Goal: Task Accomplishment & Management: Manage account settings

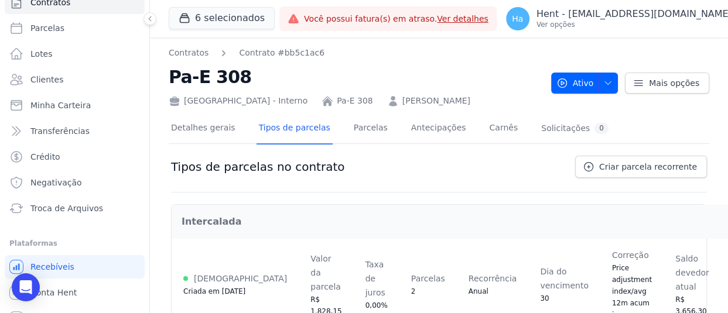
scroll to position [76, 0]
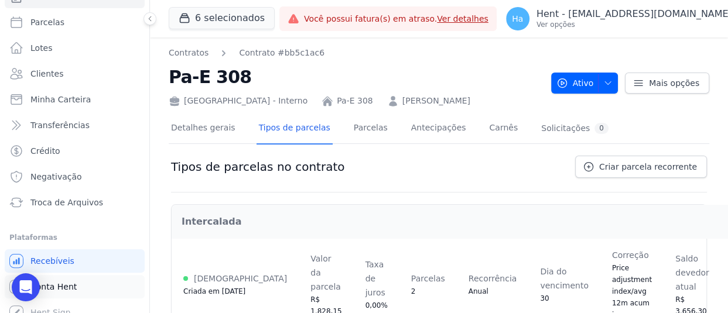
click at [70, 286] on span "Conta Hent" at bounding box center [53, 287] width 46 height 12
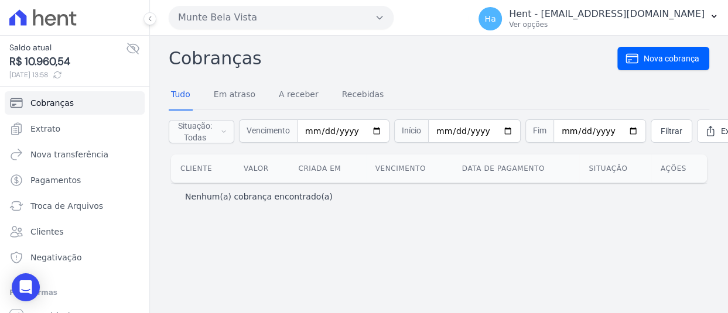
click at [231, 12] on button "Munte Bela Vista" at bounding box center [281, 17] width 225 height 23
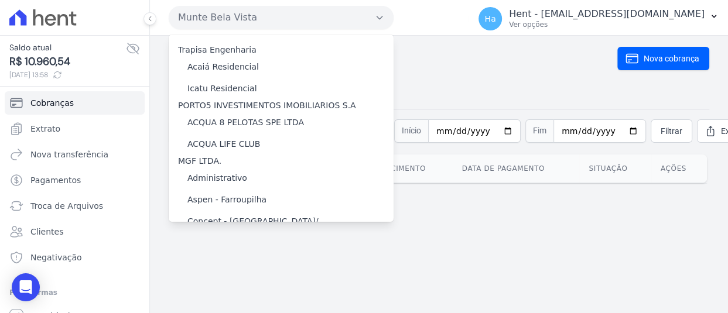
scroll to position [2098, 0]
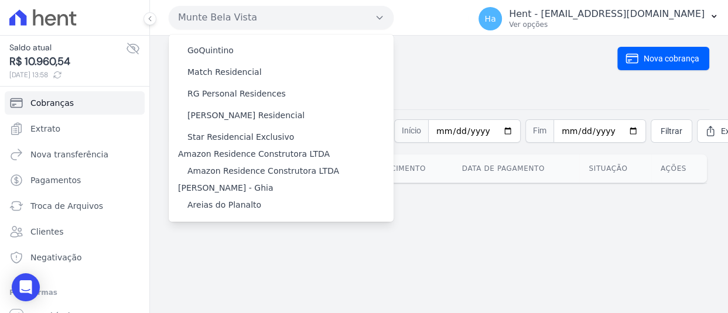
click at [251, 276] on label "Oasis Laguna - Interno" at bounding box center [233, 282] width 93 height 12
click at [0, 0] on input "Oasis Laguna - Interno" at bounding box center [0, 0] width 0 height 0
click at [251, 276] on label "Oasis Laguna - Interno" at bounding box center [233, 282] width 93 height 12
click at [0, 0] on input "Oasis Laguna - Interno" at bounding box center [0, 0] width 0 height 0
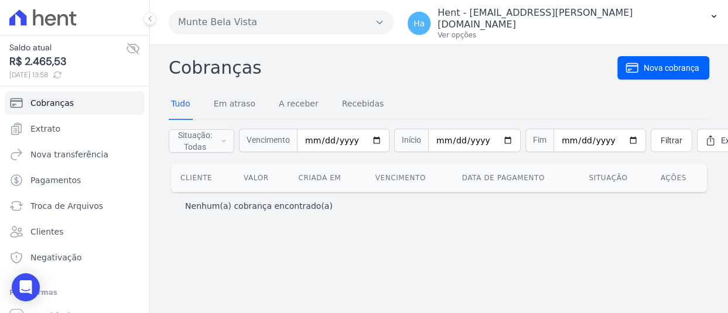
click at [289, 13] on button "Munte Bela Vista" at bounding box center [281, 22] width 225 height 23
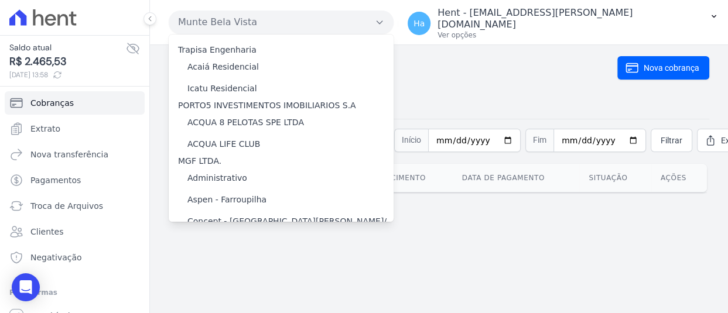
scroll to position [2098, 0]
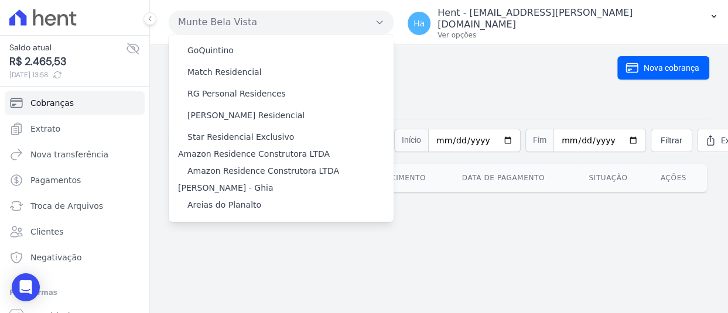
click at [257, 276] on label "Oasis Laguna - Interno" at bounding box center [233, 282] width 93 height 12
click at [0, 0] on input "Oasis Laguna - Interno" at bounding box center [0, 0] width 0 height 0
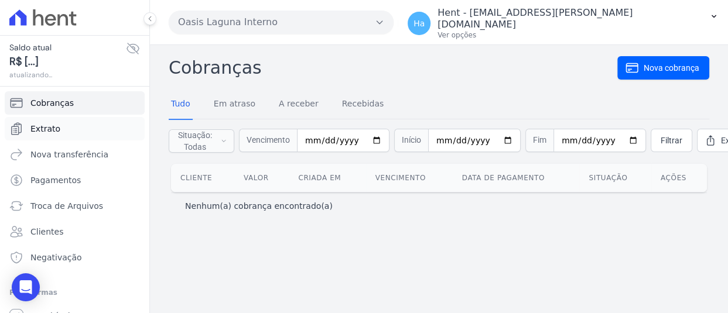
click at [47, 137] on link "Extrato" at bounding box center [75, 128] width 140 height 23
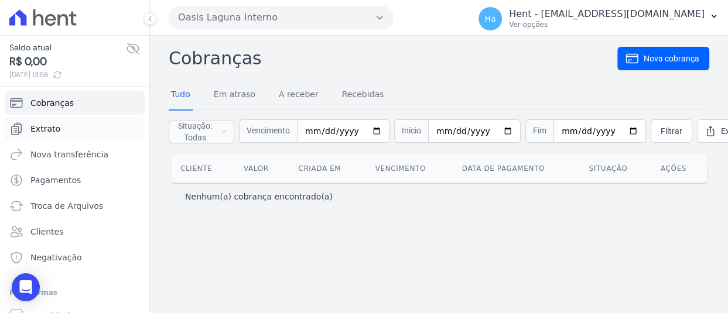
click at [82, 132] on link "Extrato" at bounding box center [75, 128] width 140 height 23
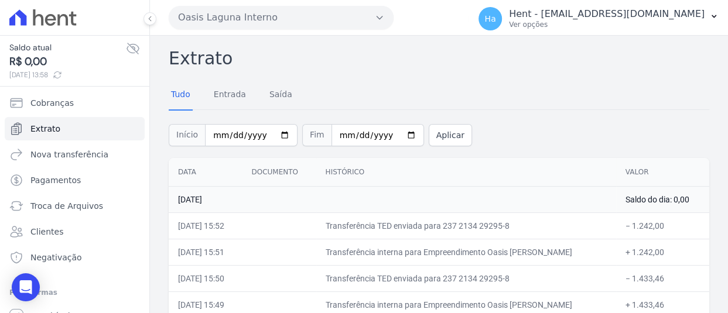
scroll to position [66, 0]
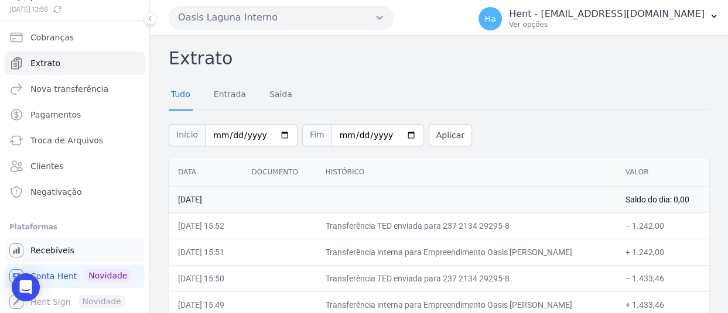
click at [84, 252] on link "Recebíveis" at bounding box center [75, 250] width 140 height 23
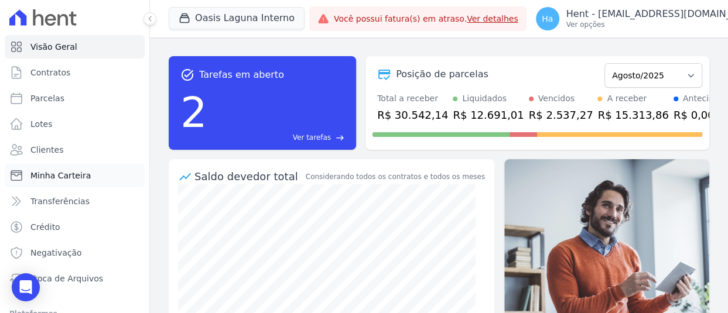
click at [62, 176] on span "Minha Carteira" at bounding box center [60, 176] width 60 height 12
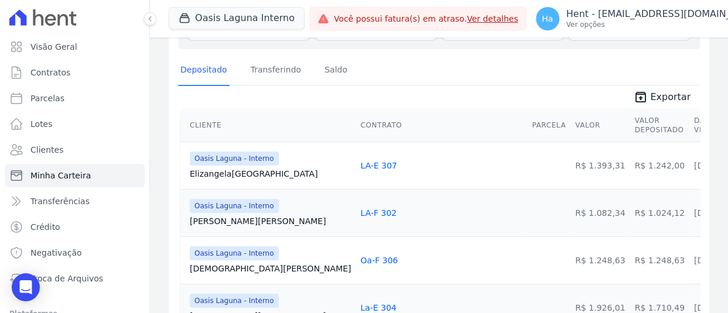
scroll to position [186, 0]
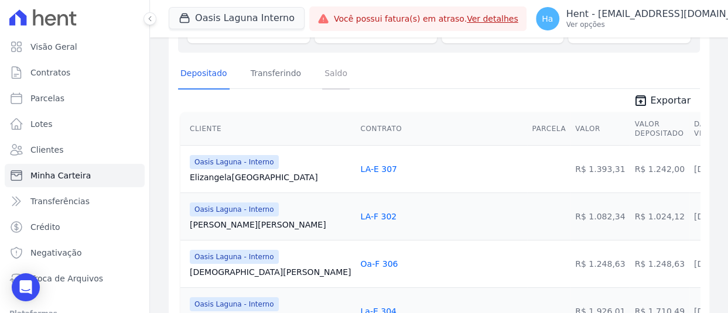
click at [329, 77] on link "Saldo" at bounding box center [336, 74] width 28 height 30
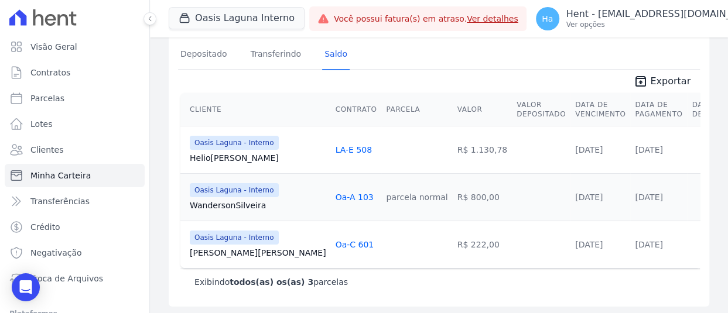
scroll to position [207, 0]
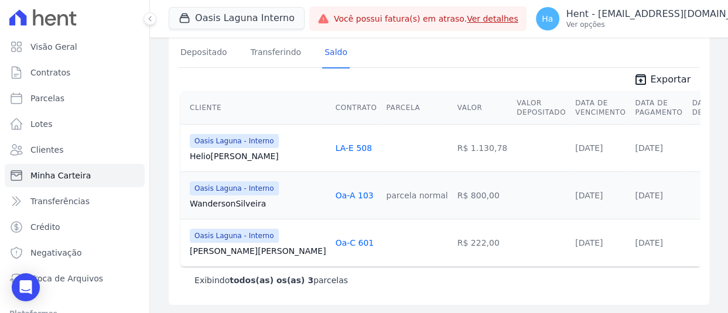
drag, startPoint x: 326, startPoint y: 150, endPoint x: 276, endPoint y: 140, distance: 50.8
click at [276, 140] on tr "Oasis Laguna - Interno Helio Silva LA-E 508 R$ 1.130,78 20/08/2025 13/08/2025" at bounding box center [457, 147] width 555 height 47
copy tr "LA-E 508"
drag, startPoint x: 316, startPoint y: 195, endPoint x: 281, endPoint y: 196, distance: 35.2
click at [336, 196] on div "Oa-A 103" at bounding box center [357, 196] width 42 height 12
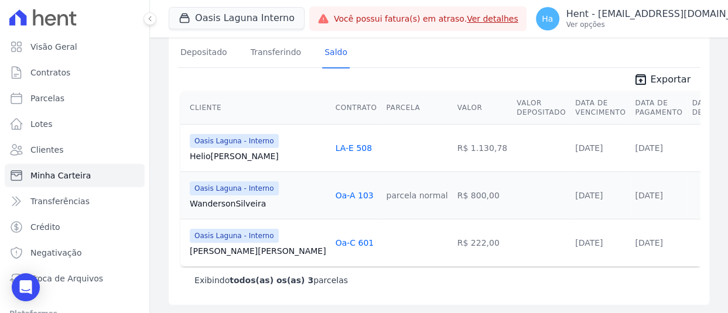
copy link "Oa-A 103"
drag, startPoint x: 322, startPoint y: 242, endPoint x: 282, endPoint y: 242, distance: 39.8
click at [331, 242] on td "Oa-C 601" at bounding box center [356, 242] width 51 height 47
copy link "Oa-C 601"
click at [40, 145] on span "Clientes" at bounding box center [46, 150] width 33 height 12
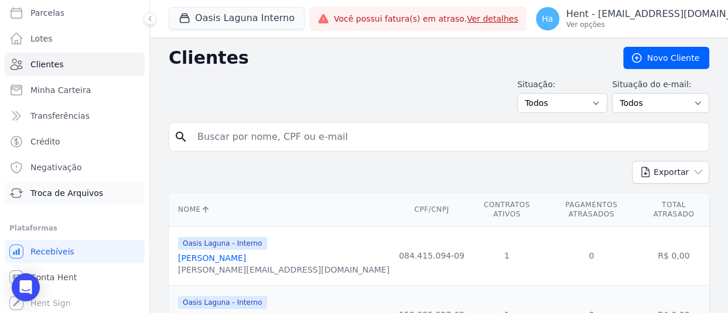
scroll to position [87, 0]
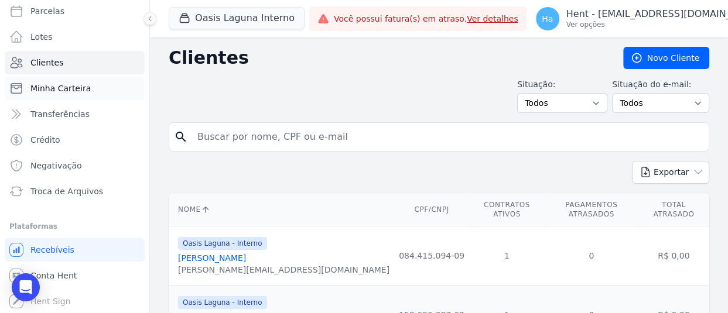
click at [74, 86] on span "Minha Carteira" at bounding box center [60, 89] width 60 height 12
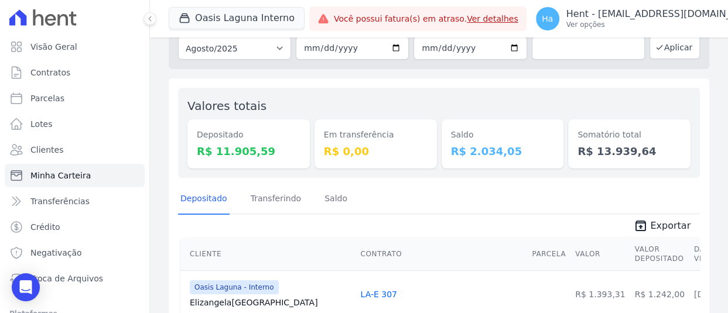
scroll to position [176, 0]
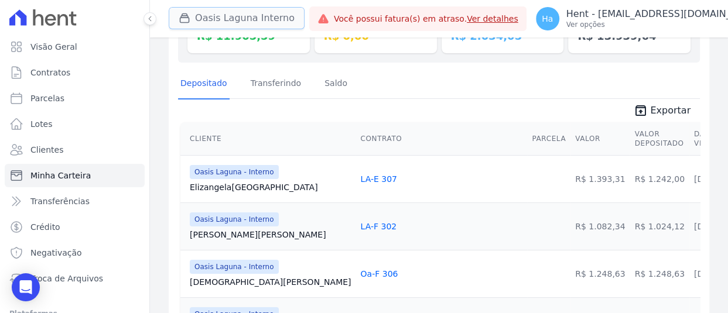
click at [230, 11] on button "Oasis Laguna Interno" at bounding box center [237, 18] width 136 height 22
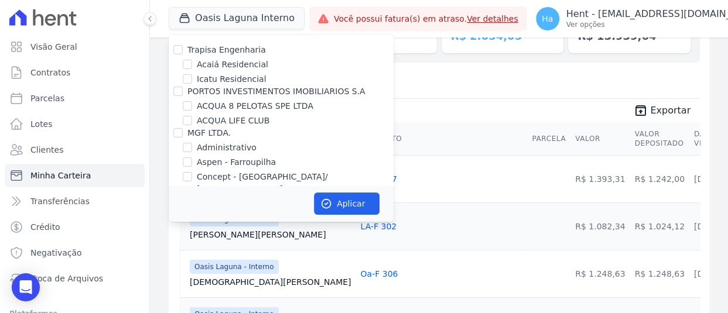
click at [509, 74] on div "Depositado Transferindo Saldo" at bounding box center [439, 84] width 522 height 29
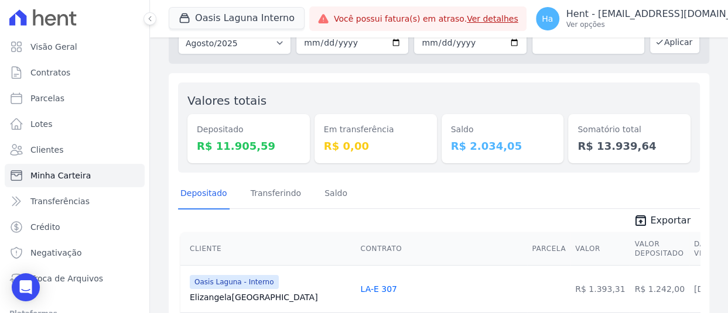
scroll to position [59, 0]
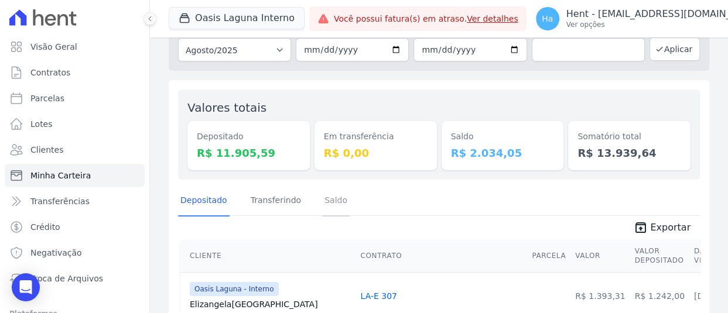
click at [329, 206] on link "Saldo" at bounding box center [336, 201] width 28 height 30
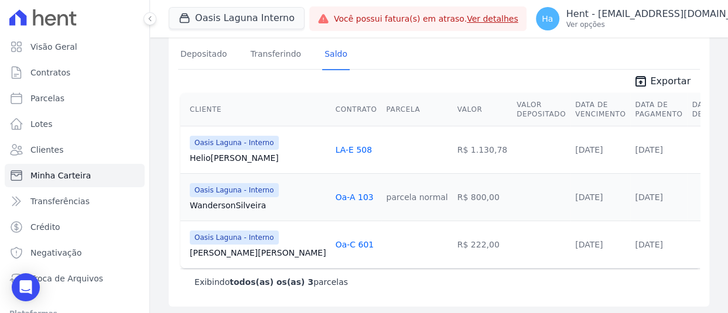
scroll to position [207, 0]
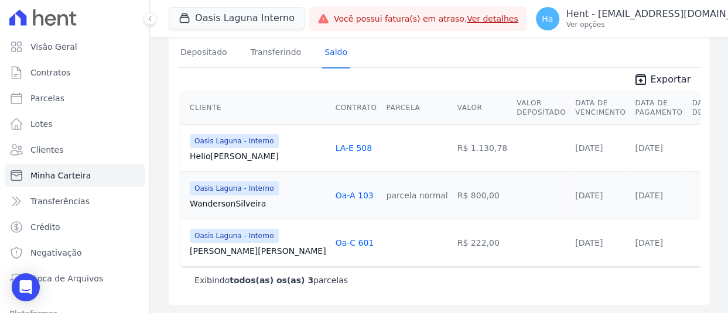
click at [336, 246] on link "Oa-C 601" at bounding box center [355, 242] width 39 height 9
click at [336, 193] on link "Oa-A 103" at bounding box center [355, 195] width 38 height 9
click at [336, 145] on link "LA-E 508" at bounding box center [354, 148] width 36 height 9
click at [219, 23] on button "Oasis Laguna Interno" at bounding box center [237, 18] width 136 height 22
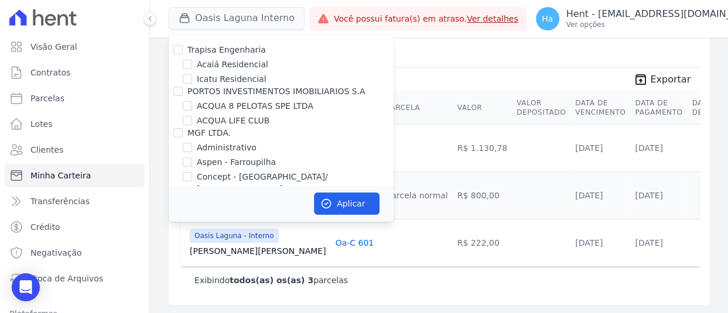
scroll to position [6423, 0]
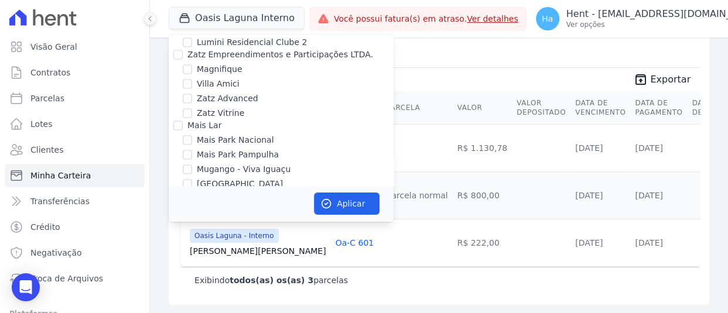
click at [190, 294] on input "Oásis - GRIÑO" at bounding box center [187, 298] width 9 height 9
checkbox input "true"
click at [332, 192] on div "Aplicar" at bounding box center [281, 204] width 225 height 36
click at [334, 195] on button "Aplicar" at bounding box center [347, 204] width 66 height 22
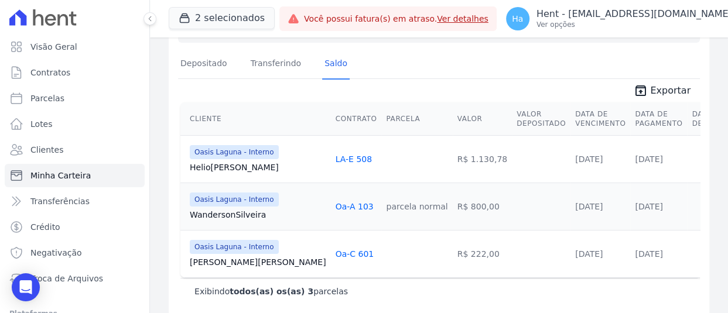
scroll to position [207, 0]
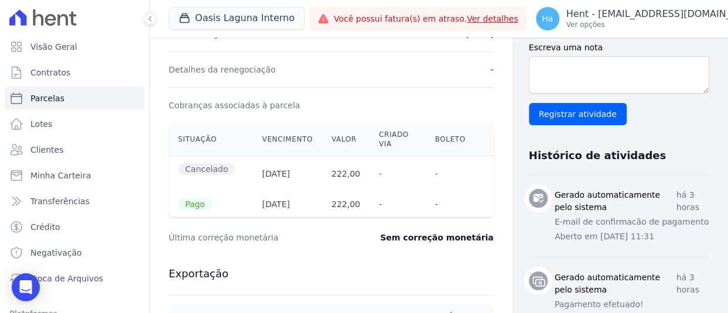
scroll to position [410, 0]
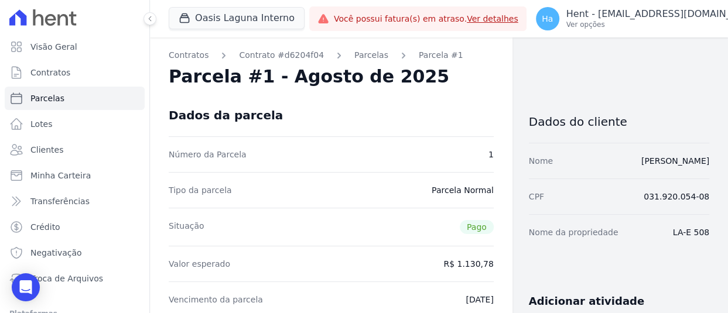
scroll to position [293, 0]
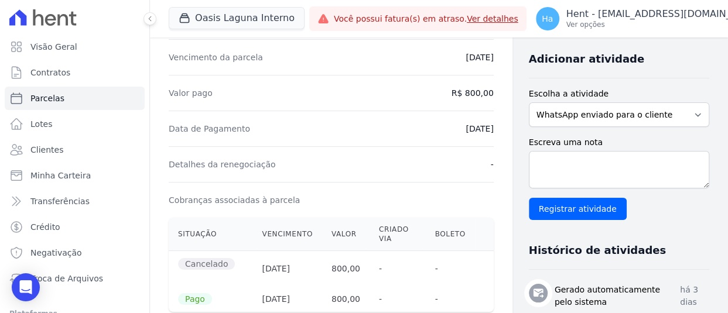
scroll to position [469, 0]
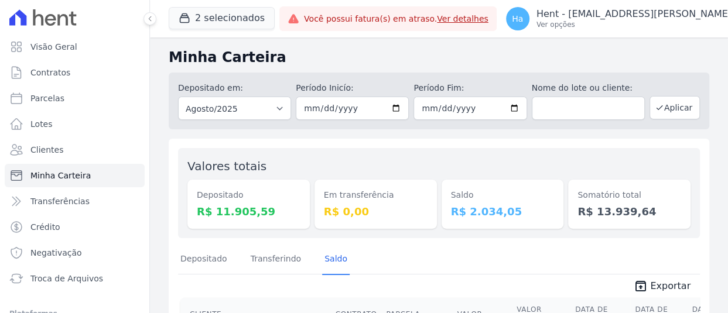
scroll to position [207, 0]
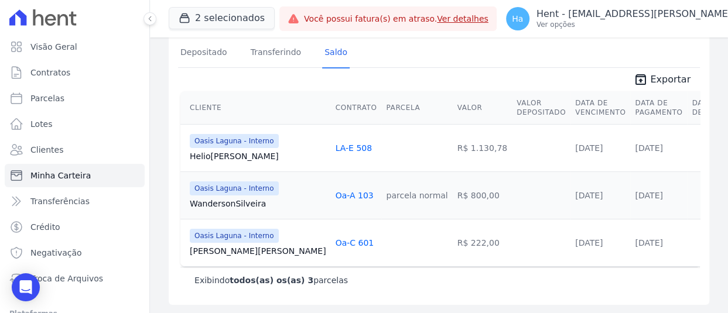
select select "default"
